Goal: Task Accomplishment & Management: Use online tool/utility

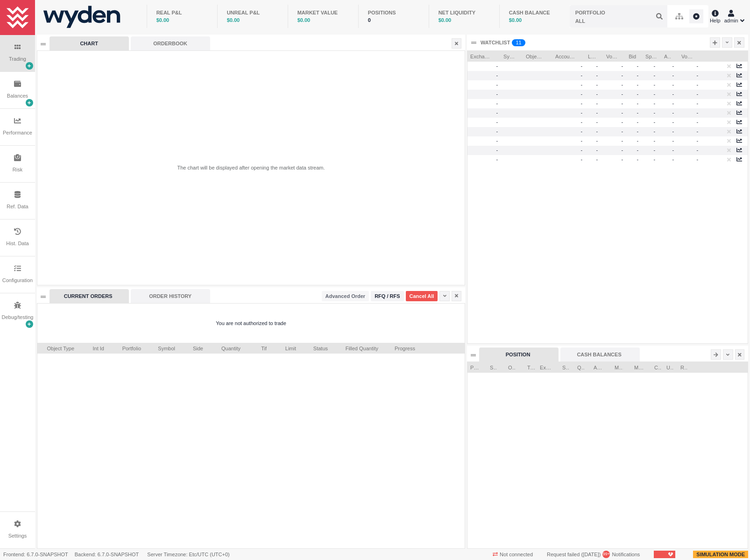
scroll to position [186, 280]
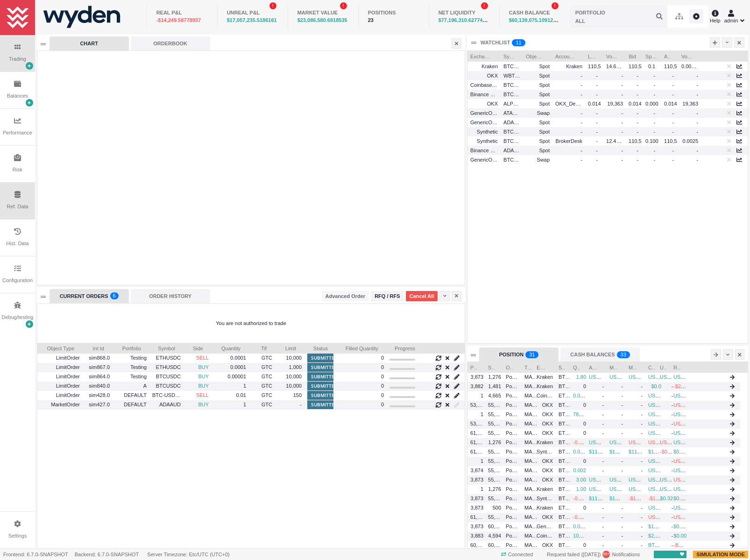
click at [22, 204] on div "Ref. Data" at bounding box center [17, 207] width 21 height 8
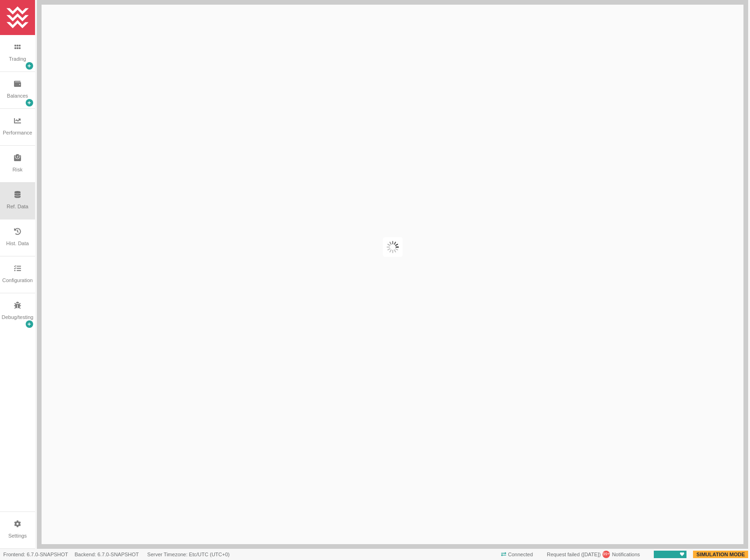
scroll to position [0, 0]
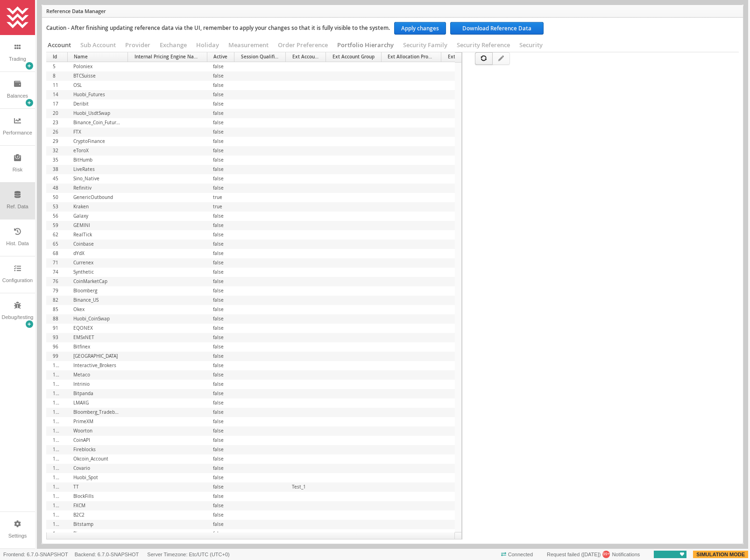
click at [374, 45] on div "Portfolio Hierarchy" at bounding box center [365, 45] width 57 height 8
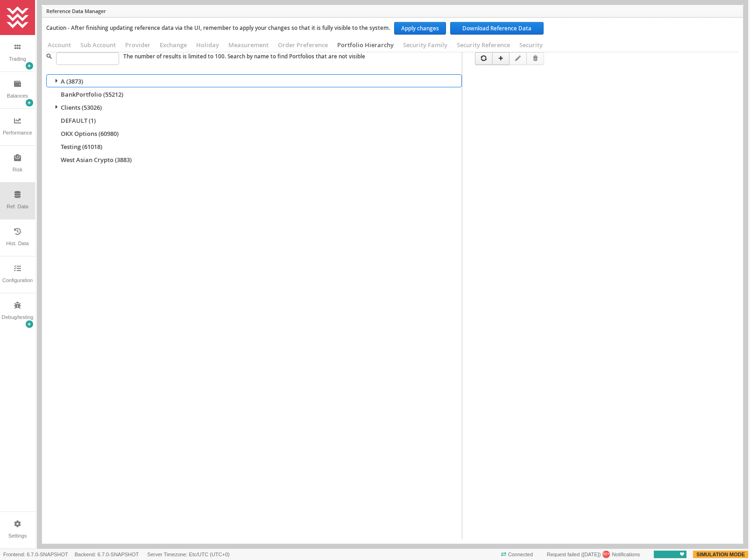
click at [85, 108] on span "Clients (53026)" at bounding box center [81, 107] width 41 height 9
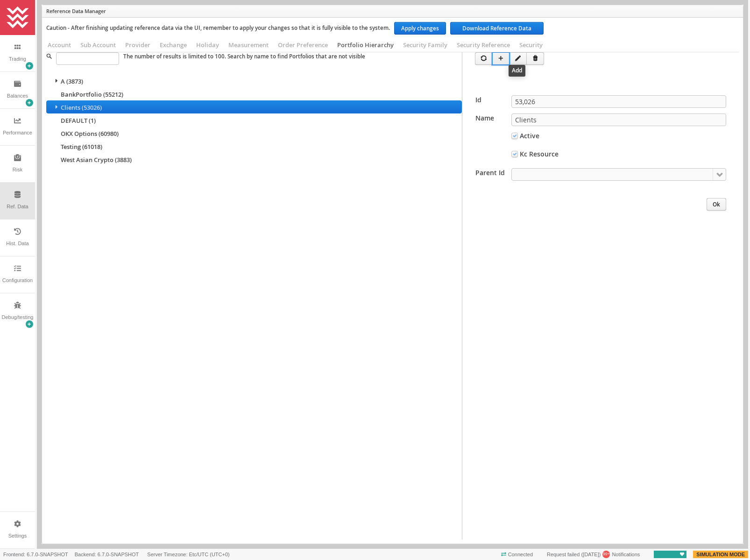
click at [503, 59] on div "" at bounding box center [500, 58] width 17 height 13
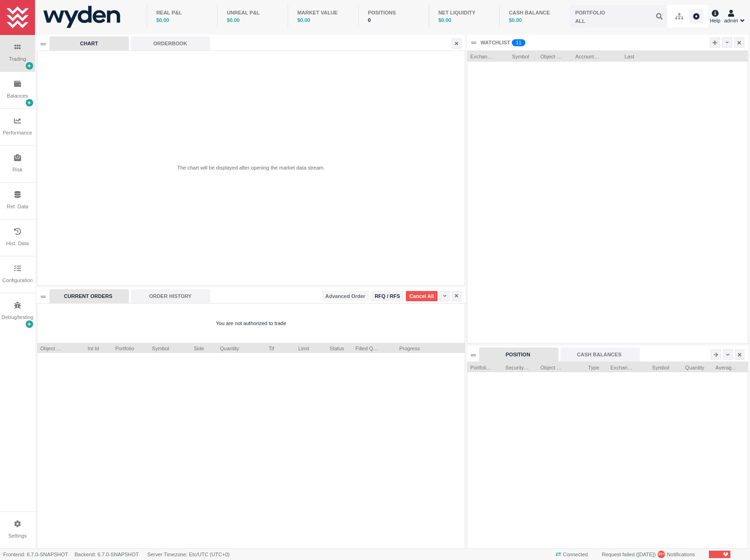
scroll to position [186, 280]
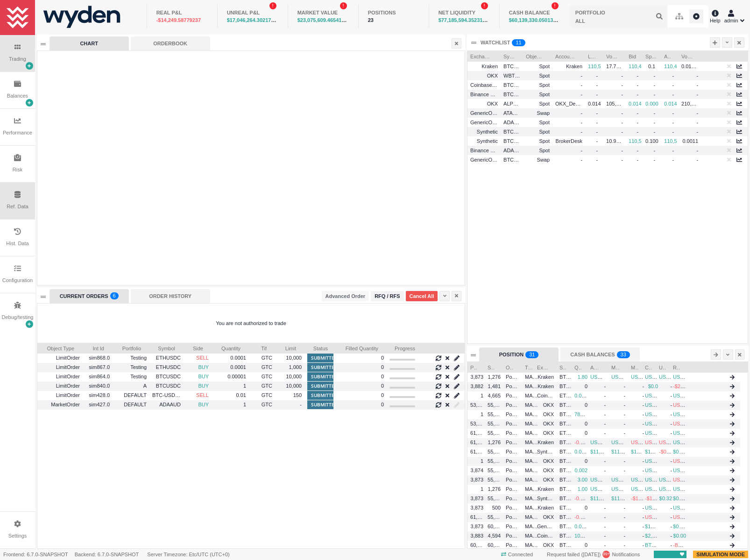
click at [23, 199] on div "Ref. Data" at bounding box center [17, 201] width 35 height 36
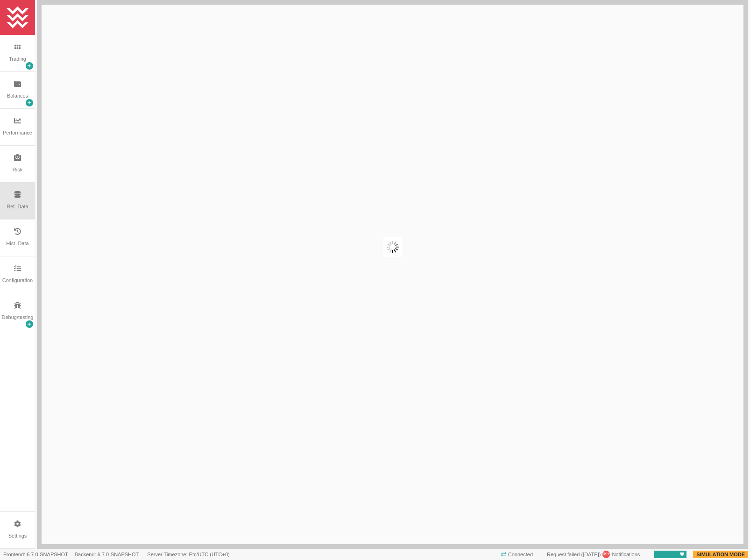
scroll to position [0, 0]
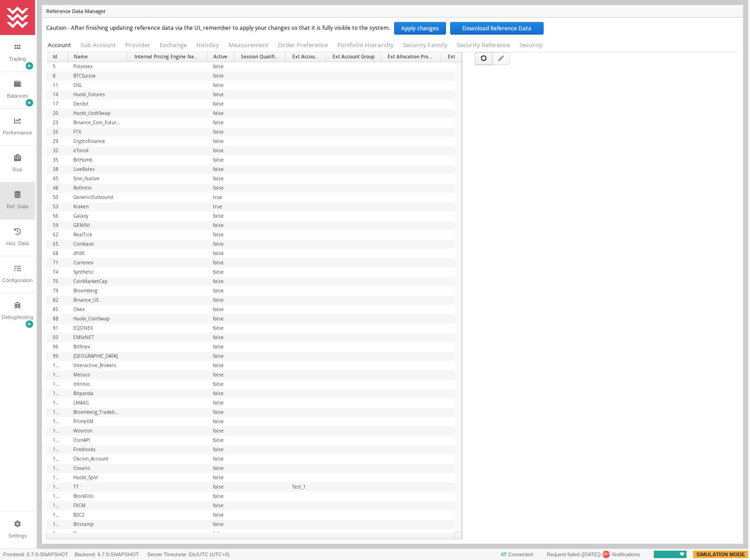
click at [498, 62] on span "" at bounding box center [501, 58] width 6 height 8
click at [499, 60] on span "" at bounding box center [501, 58] width 6 height 8
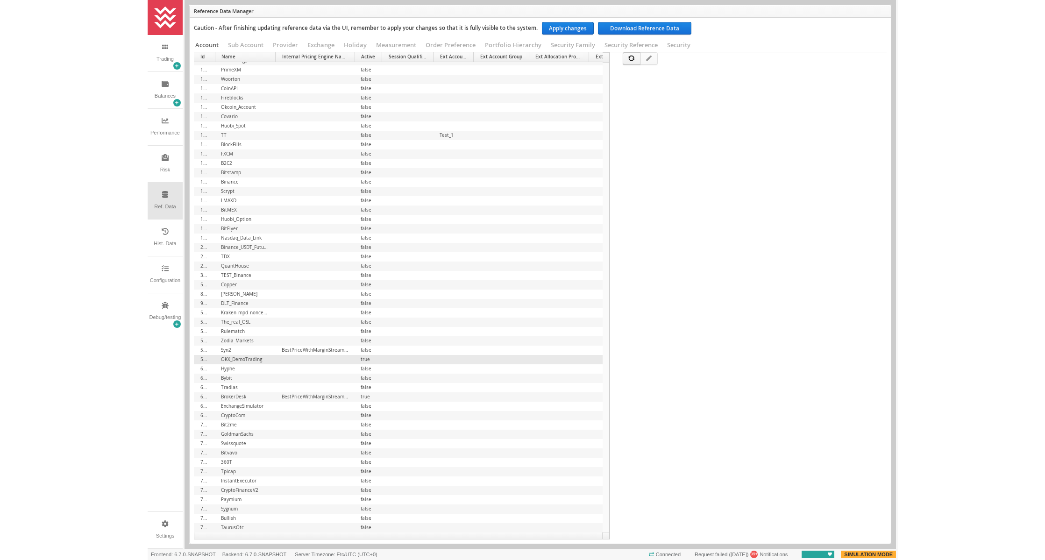
scroll to position [352, 0]
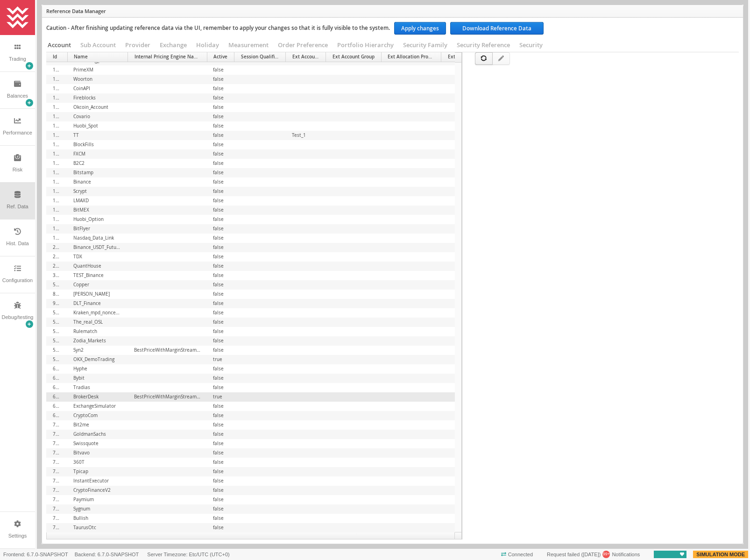
click at [142, 397] on td "BestPriceWithMarginStreamer" at bounding box center [166, 396] width 79 height 9
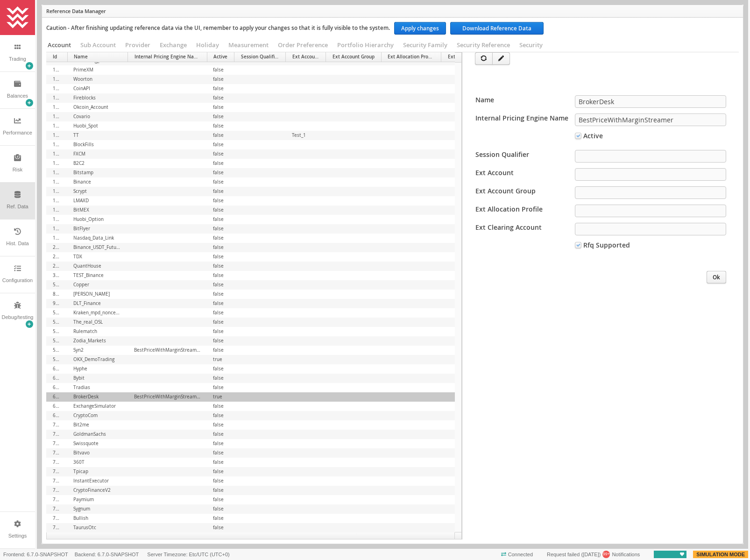
click at [601, 122] on input "BestPriceWithMarginStreamer" at bounding box center [650, 119] width 151 height 13
click at [500, 63] on div "" at bounding box center [501, 58] width 18 height 13
click at [658, 120] on input "BestPriceWithMarginStreamer" at bounding box center [650, 119] width 151 height 13
click at [664, 275] on div "Cancel" at bounding box center [665, 277] width 29 height 13
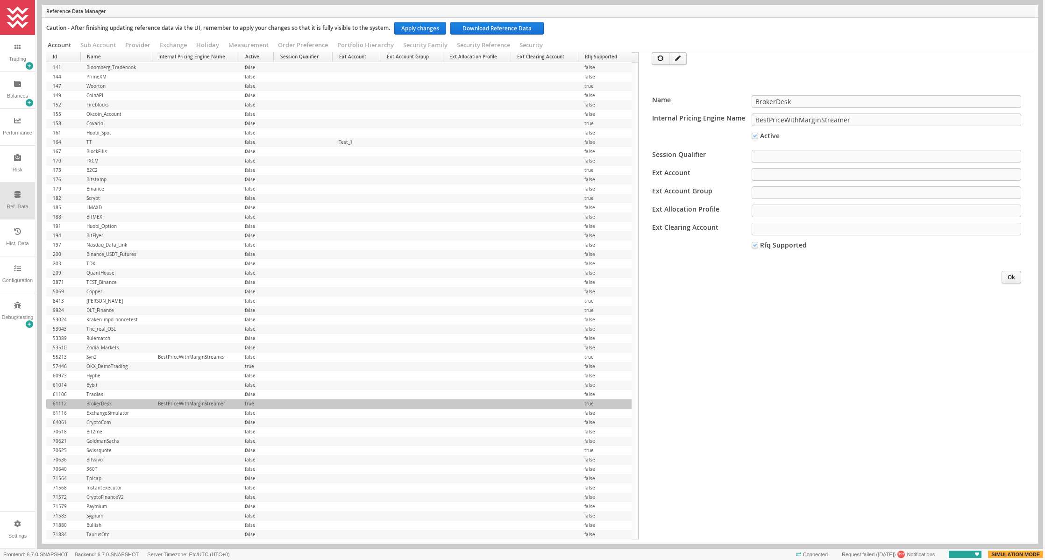
scroll to position [345, 0]
click at [203, 355] on td "BestPriceWithMarginStreamer" at bounding box center [195, 357] width 87 height 9
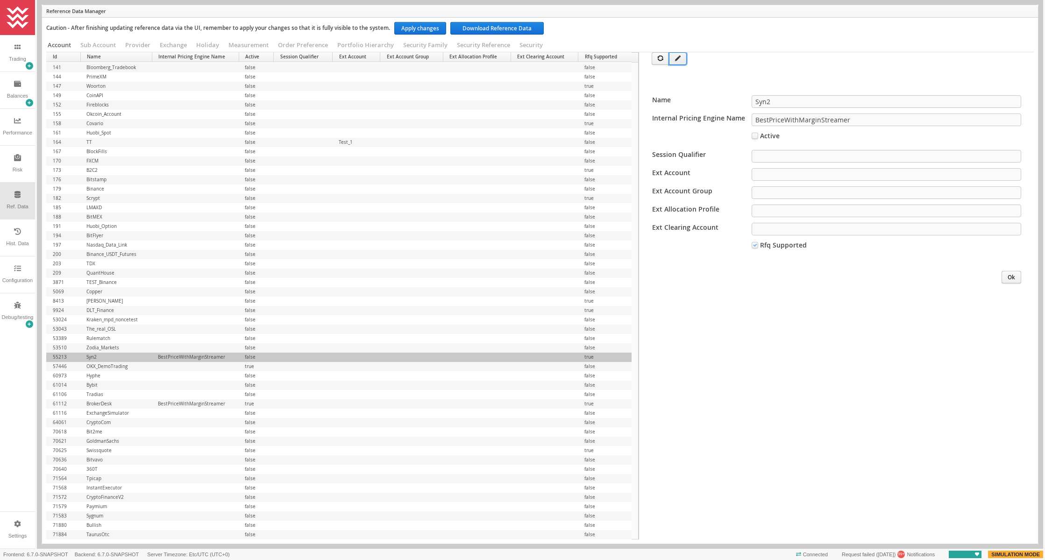
click at [679, 59] on div "" at bounding box center [678, 58] width 18 height 13
click at [678, 59] on div "" at bounding box center [678, 58] width 18 height 13
click at [10, 269] on div "Configuration" at bounding box center [17, 274] width 35 height 36
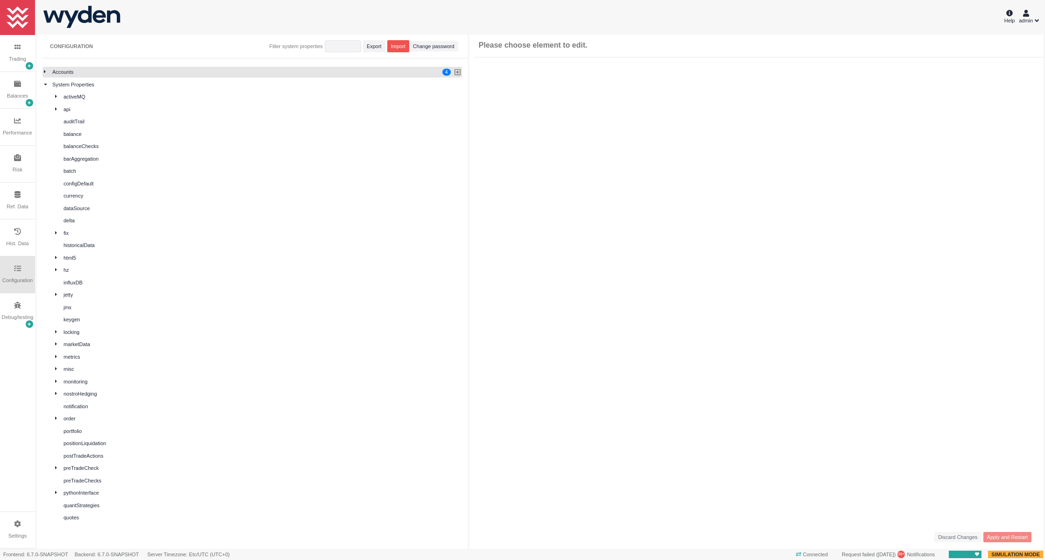
click at [45, 73] on icon at bounding box center [45, 71] width 2 height 5
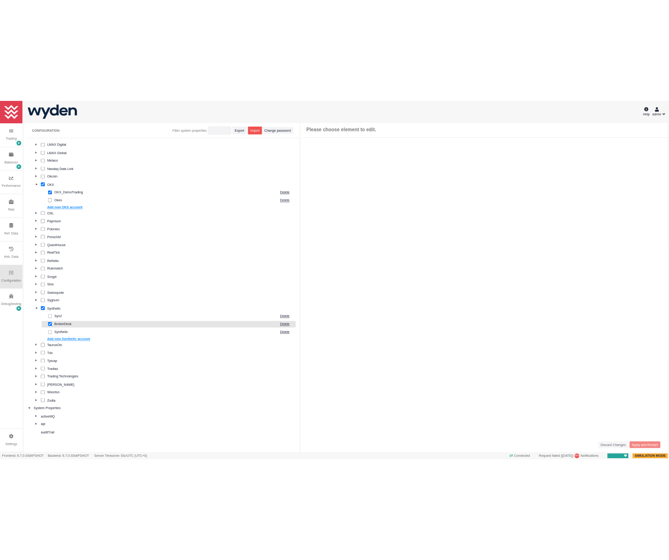
scroll to position [714, 0]
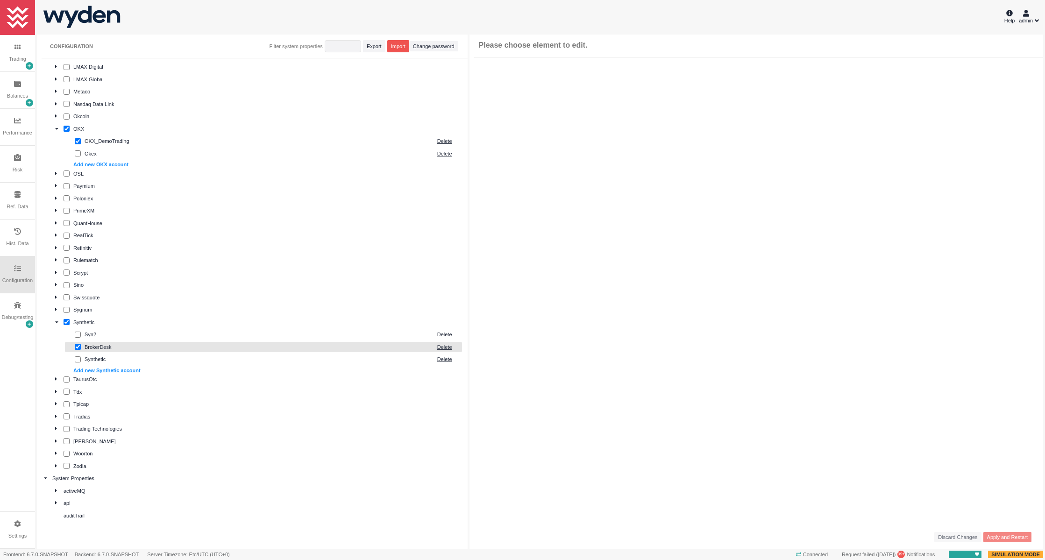
click at [97, 343] on div "BrokerDesk" at bounding box center [259, 347] width 348 height 8
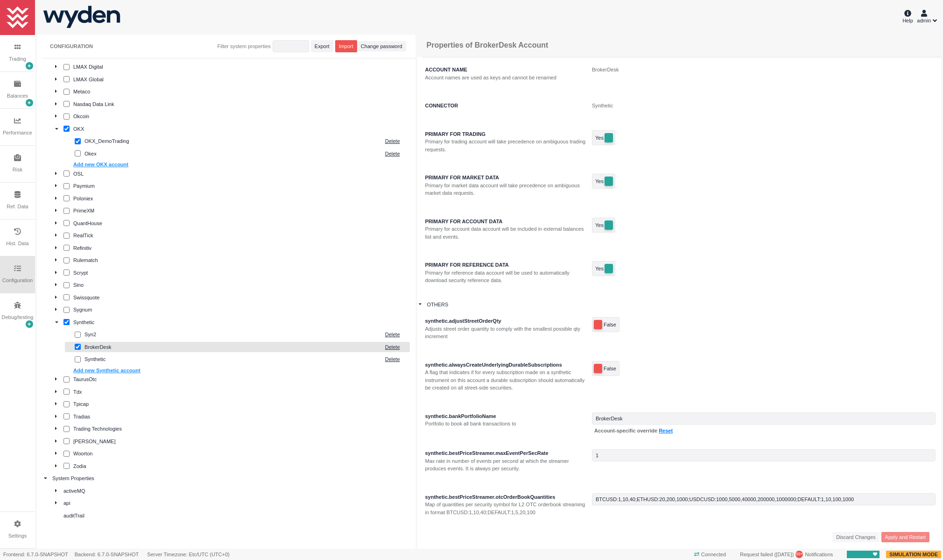
drag, startPoint x: 495, startPoint y: 23, endPoint x: 489, endPoint y: 21, distance: 5.9
click at [495, 23] on div at bounding box center [514, 16] width 775 height 33
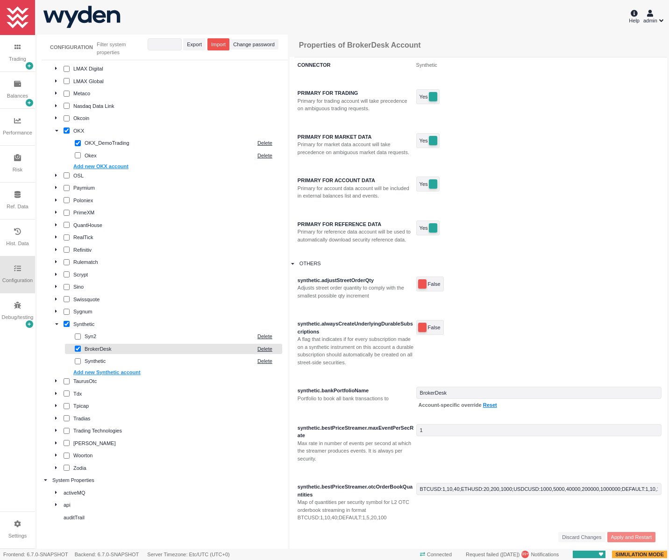
scroll to position [51, 0]
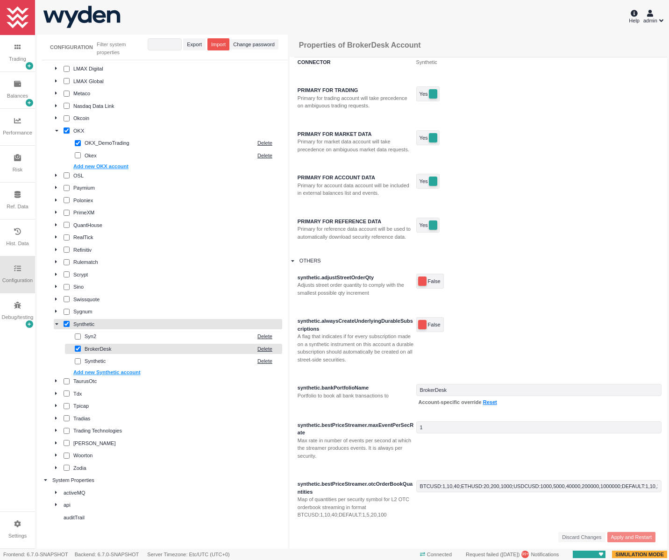
click at [96, 322] on div "Synthetic" at bounding box center [176, 324] width 207 height 8
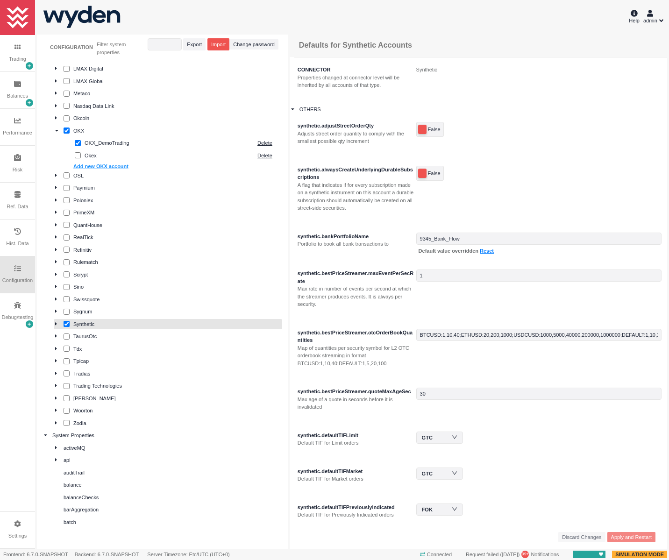
drag, startPoint x: 99, startPoint y: 325, endPoint x: 57, endPoint y: 323, distance: 42.1
click at [57, 323] on div at bounding box center [59, 324] width 8 height 8
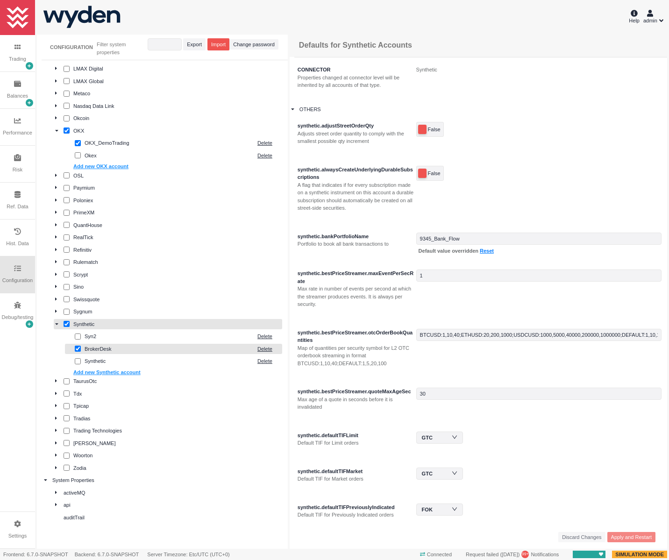
click at [147, 346] on div "BrokerDesk" at bounding box center [169, 349] width 168 height 8
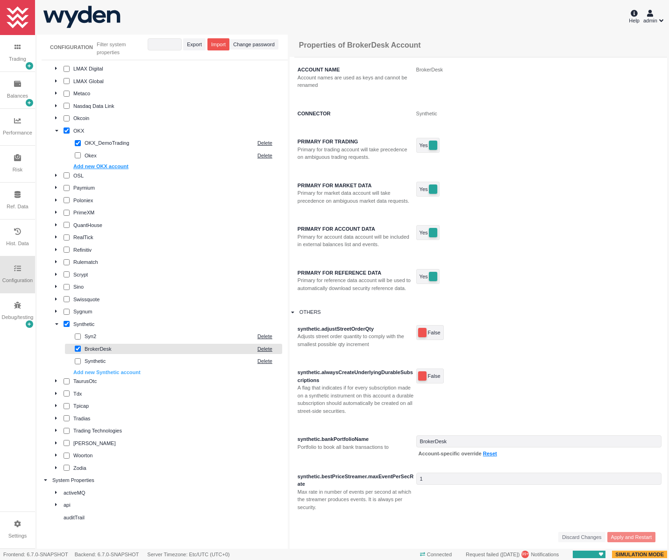
click at [126, 371] on link "Add new Synthetic account" at bounding box center [106, 372] width 67 height 6
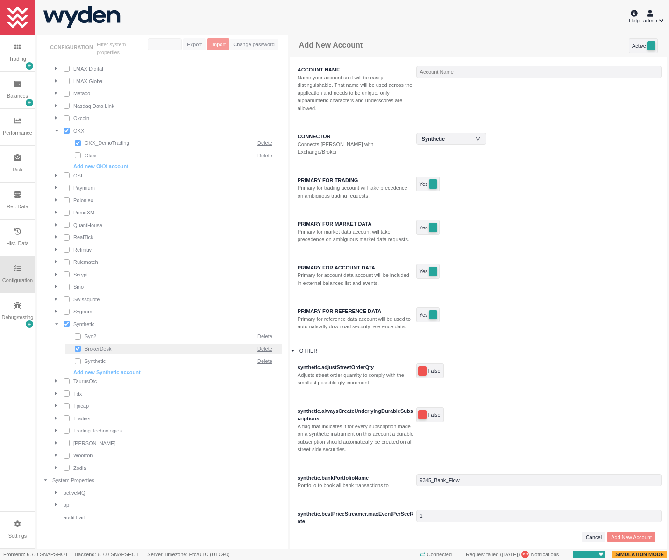
click at [581, 453] on div "False" at bounding box center [538, 433] width 245 height 52
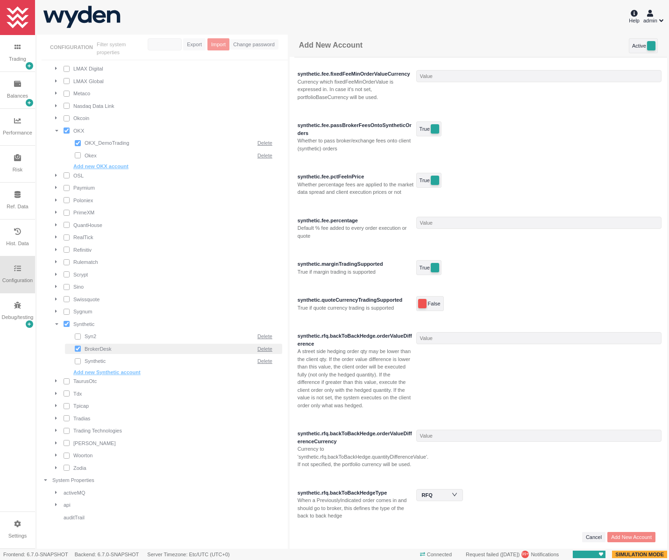
scroll to position [1465, 0]
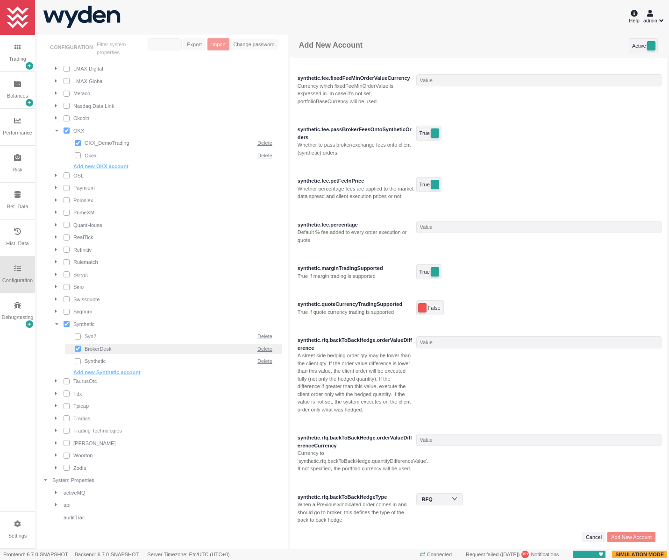
click at [629, 191] on div "True" at bounding box center [538, 184] width 245 height 15
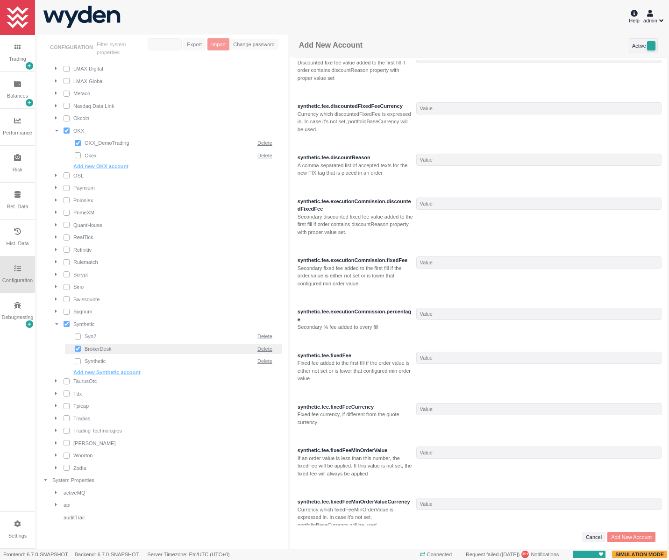
scroll to position [1037, 0]
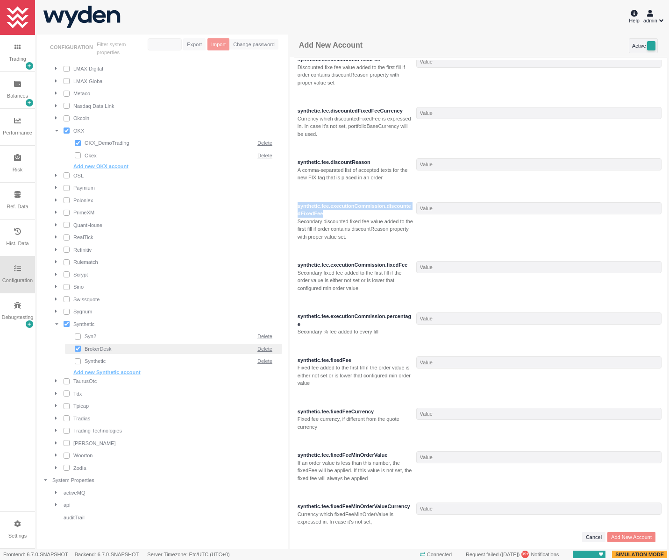
drag, startPoint x: 297, startPoint y: 205, endPoint x: 360, endPoint y: 210, distance: 63.2
click at [360, 210] on div "synthetic.fee.executionCommission.discountedFixedFee" at bounding box center [355, 209] width 116 height 15
copy div "synthetic.fee.executionCommission.discountedFixedFee"
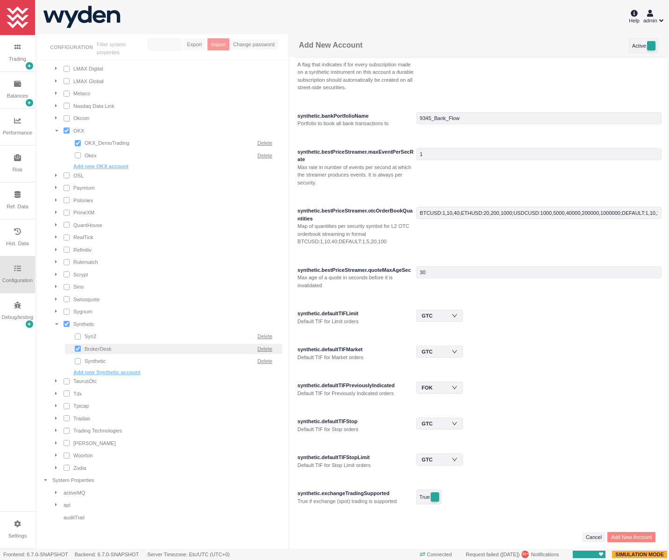
scroll to position [362, 0]
click at [587, 457] on div "Value GTC" at bounding box center [538, 459] width 245 height 12
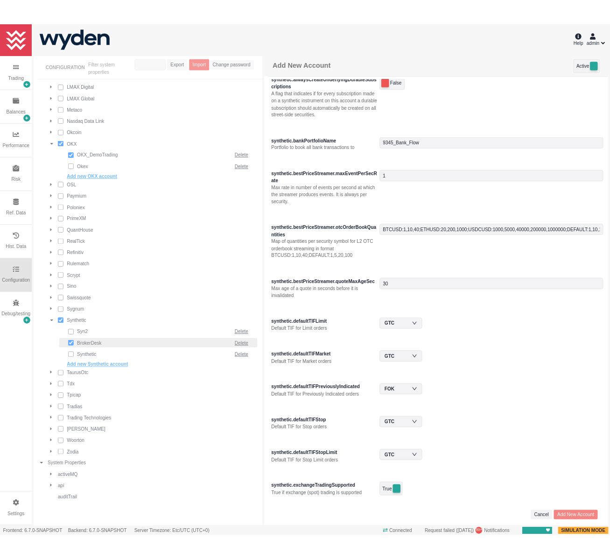
scroll to position [327, 0]
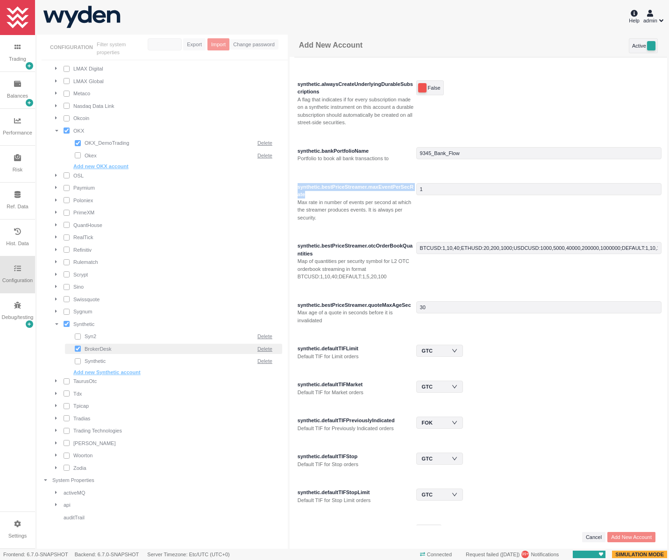
drag, startPoint x: 296, startPoint y: 187, endPoint x: 330, endPoint y: 192, distance: 34.0
click at [330, 192] on div "synthetic.bestPriceStreamer.maxEventPerSecRate Max rate in number of events per…" at bounding box center [355, 202] width 121 height 39
copy div "synthetic.bestPriceStreamer.maxEventPerSecRate"
drag, startPoint x: 298, startPoint y: 246, endPoint x: 323, endPoint y: 252, distance: 25.6
click at [323, 252] on div "synthetic.bestPriceStreamer.otcOrderBookQuantities" at bounding box center [355, 249] width 116 height 15
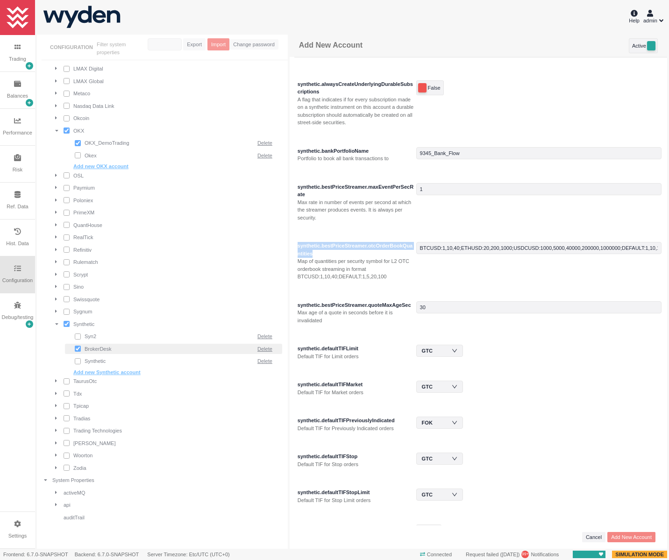
copy div "synthetic.bestPriceStreamer.otcOrderBookQuantities"
drag, startPoint x: 298, startPoint y: 306, endPoint x: 408, endPoint y: 307, distance: 109.8
click at [408, 307] on div "synthetic.bestPriceStreamer.quoteMaxAgeSec" at bounding box center [355, 305] width 116 height 8
copy div "synthetic.bestPriceStreamer.quoteMaxAgeSec"
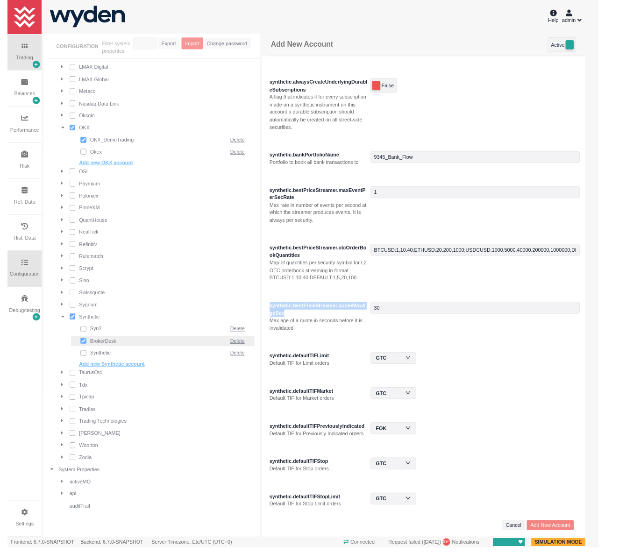
scroll to position [342, 0]
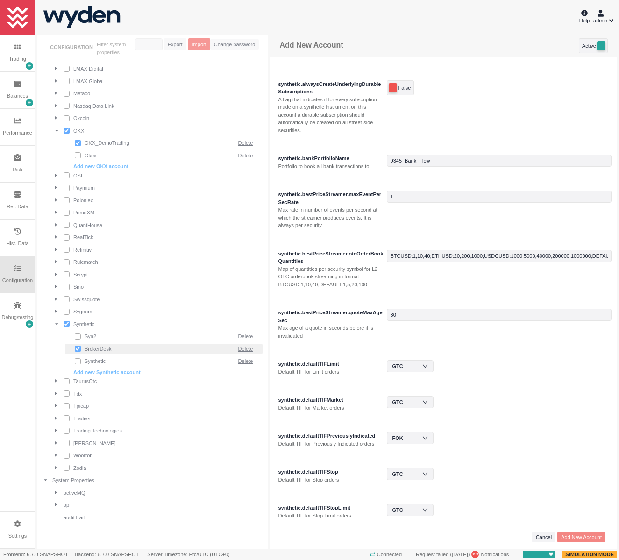
click at [311, 327] on div "Max age of a quote in seconds before it is invalidated" at bounding box center [331, 331] width 106 height 15
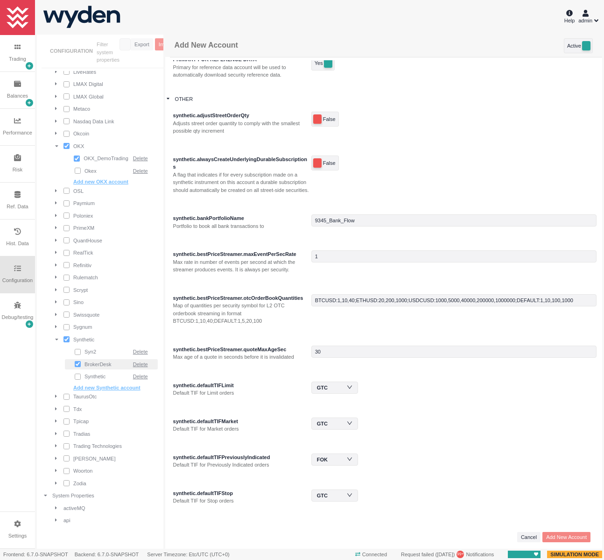
scroll to position [255, 0]
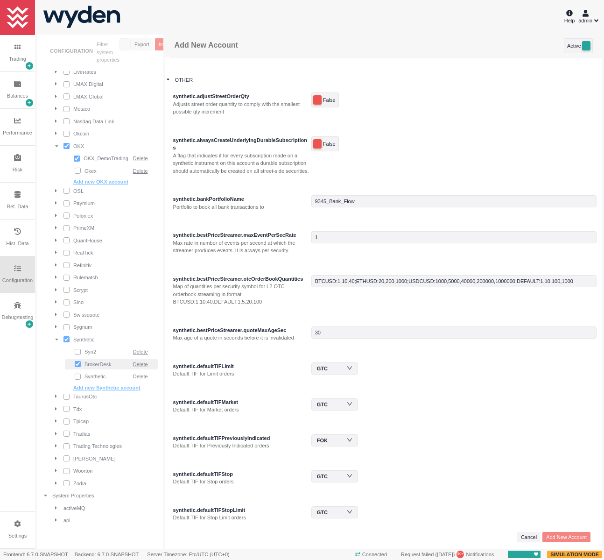
click at [469, 375] on div "Value GTC" at bounding box center [453, 372] width 285 height 21
click at [503, 98] on div "False" at bounding box center [453, 99] width 285 height 15
